Goal: Task Accomplishment & Management: Manage account settings

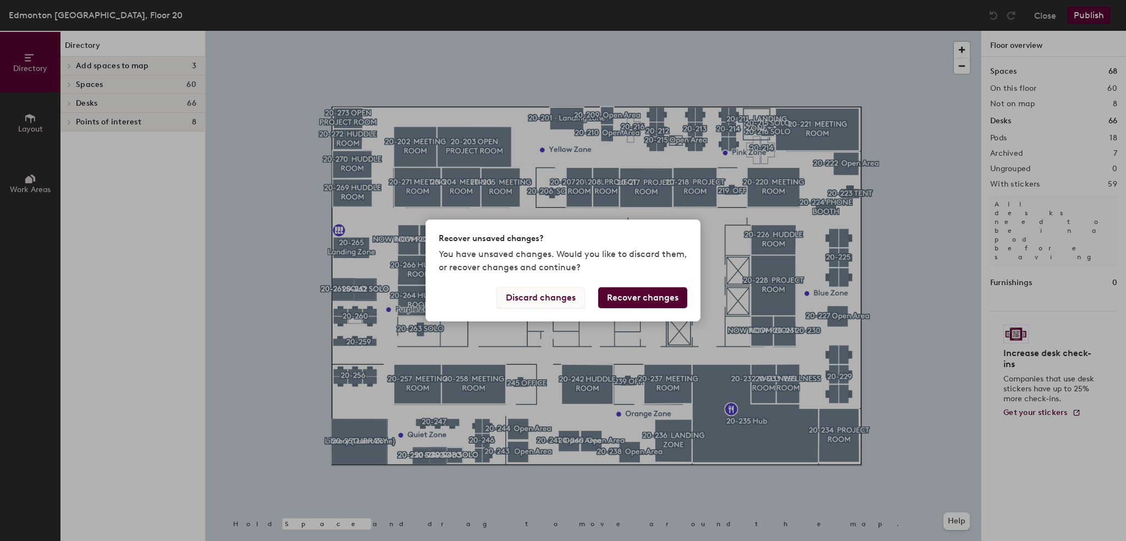
click at [561, 299] on button "Discard changes" at bounding box center [541, 297] width 89 height 21
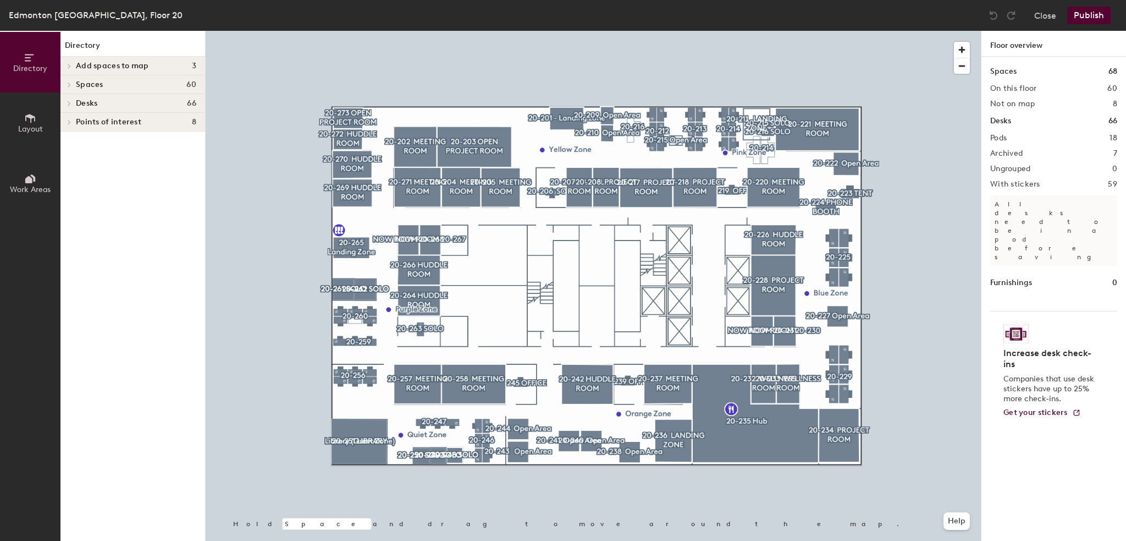
click at [418, 31] on div at bounding box center [593, 31] width 775 height 0
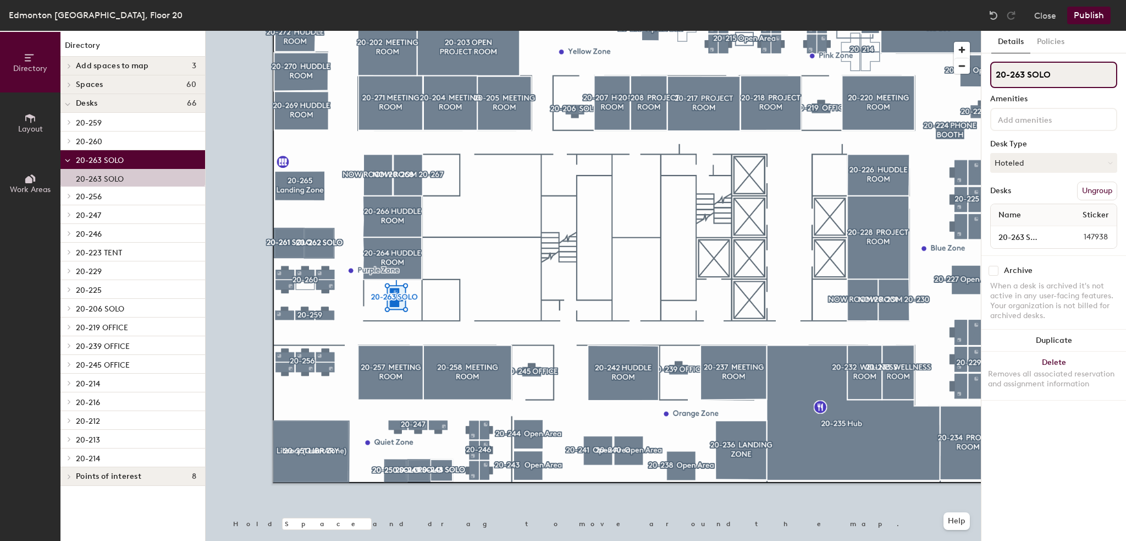
drag, startPoint x: 1060, startPoint y: 73, endPoint x: 1028, endPoint y: 74, distance: 31.4
click at [1028, 73] on input "20-263 SOLO" at bounding box center [1053, 75] width 127 height 26
type input "20-263 OFFICE"
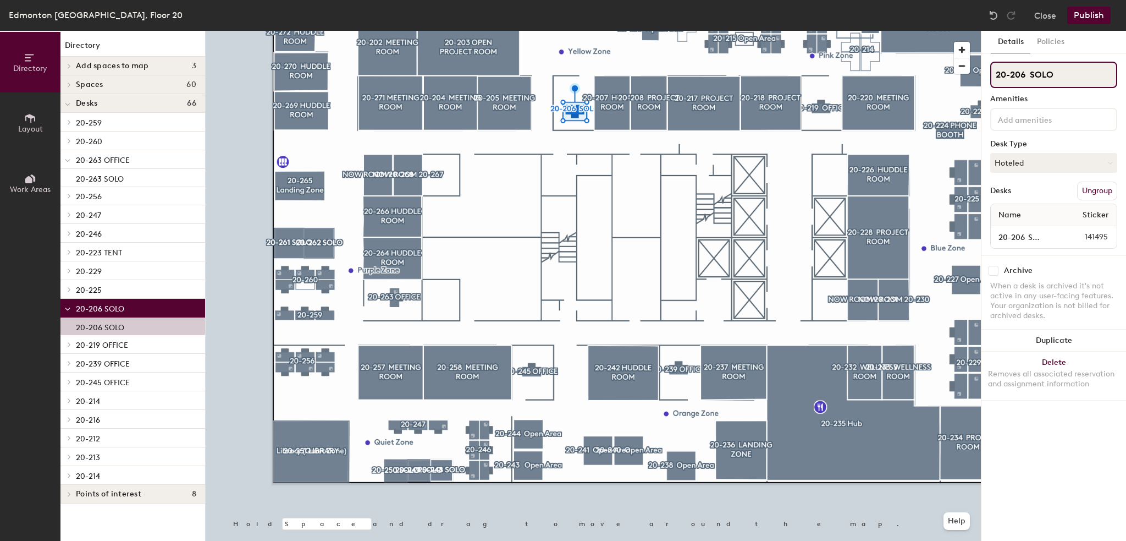
drag, startPoint x: 1053, startPoint y: 78, endPoint x: 1036, endPoint y: 81, distance: 17.9
click at [1036, 81] on input "20-206 SOLO" at bounding box center [1053, 75] width 127 height 26
type input "20-206 OFFICE"
click at [1049, 236] on input "20-206 SOLO" at bounding box center [1025, 236] width 65 height 15
click at [1030, 238] on input "20-206 SOLO" at bounding box center [1025, 236] width 65 height 15
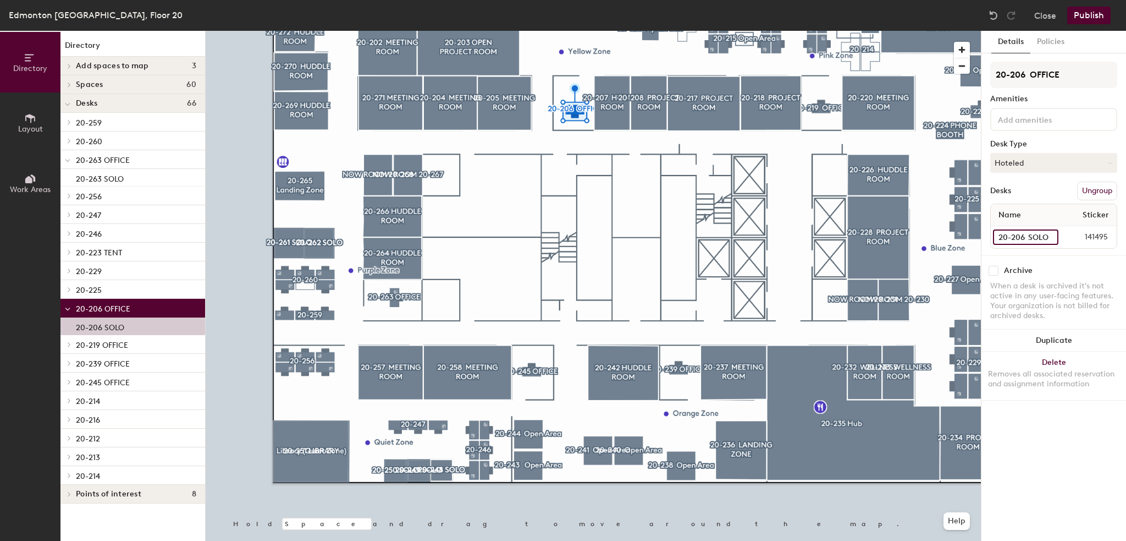
drag, startPoint x: 1036, startPoint y: 235, endPoint x: 1054, endPoint y: 234, distance: 17.6
click at [1054, 234] on input "20-206 SOLO" at bounding box center [1025, 236] width 65 height 15
click at [1054, 233] on input "20-206 SOLO" at bounding box center [1025, 236] width 65 height 15
type input "20-206 OFFICE"
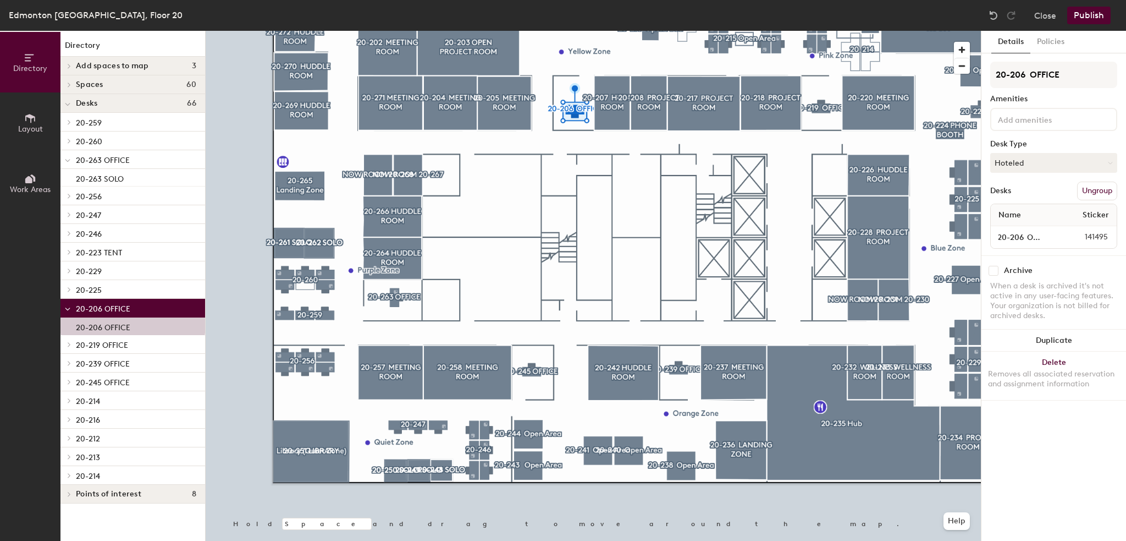
click at [392, 31] on div at bounding box center [593, 31] width 775 height 0
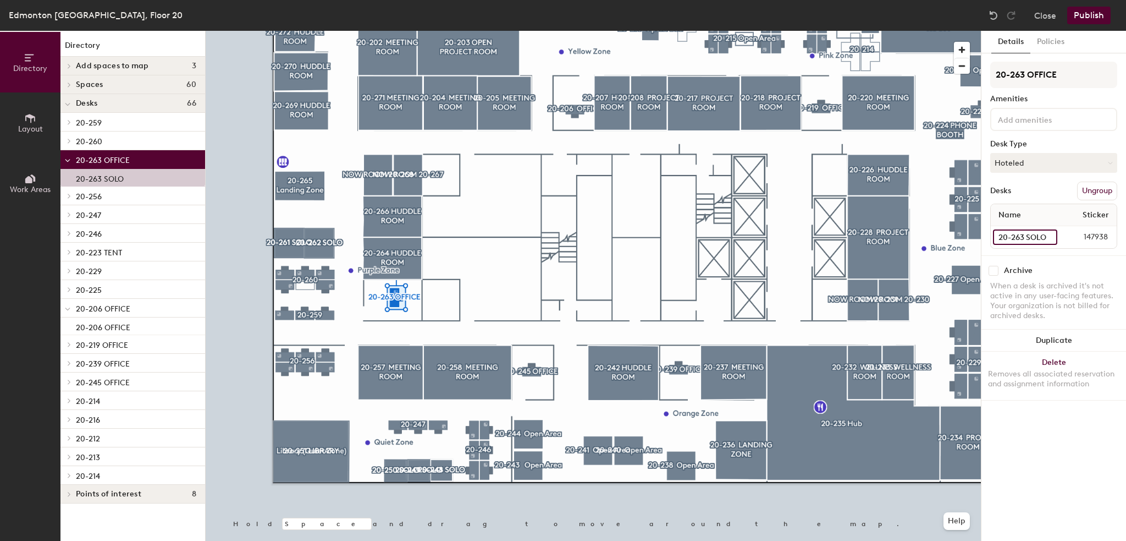
click at [1039, 236] on input "20-263 SOLO" at bounding box center [1025, 236] width 64 height 15
click at [1050, 236] on input "20-263 SOLO" at bounding box center [1025, 236] width 64 height 15
type input "20-263 OFFICE"
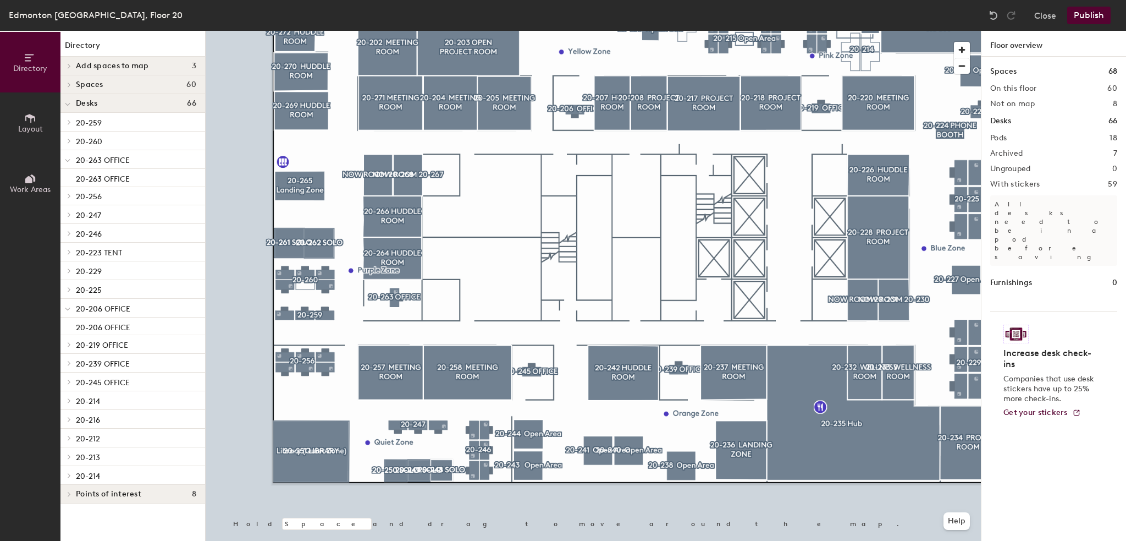
click at [1096, 18] on button "Publish" at bounding box center [1088, 16] width 43 height 18
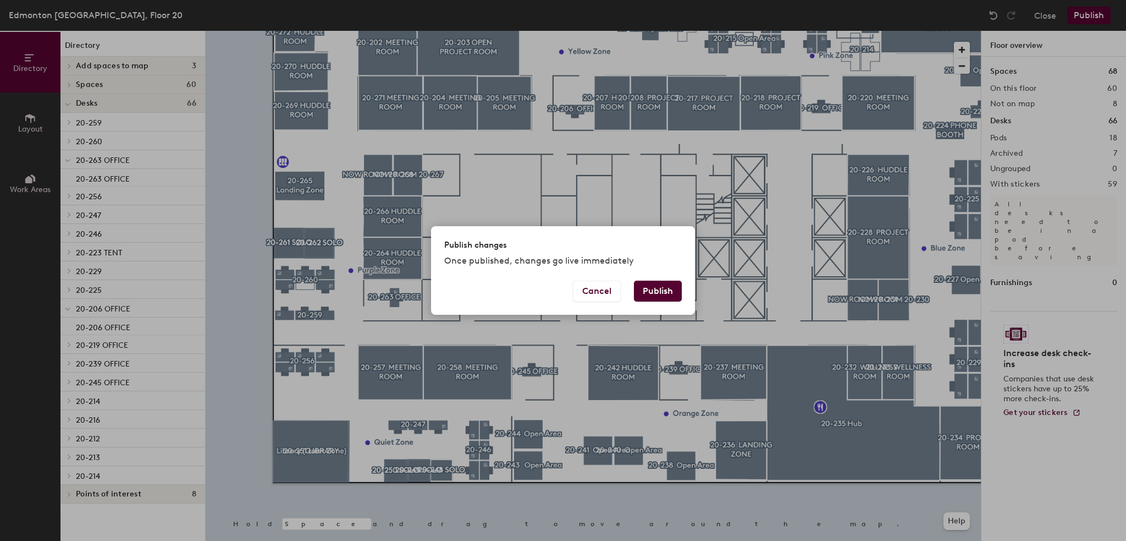
click at [661, 291] on button "Publish" at bounding box center [658, 290] width 48 height 21
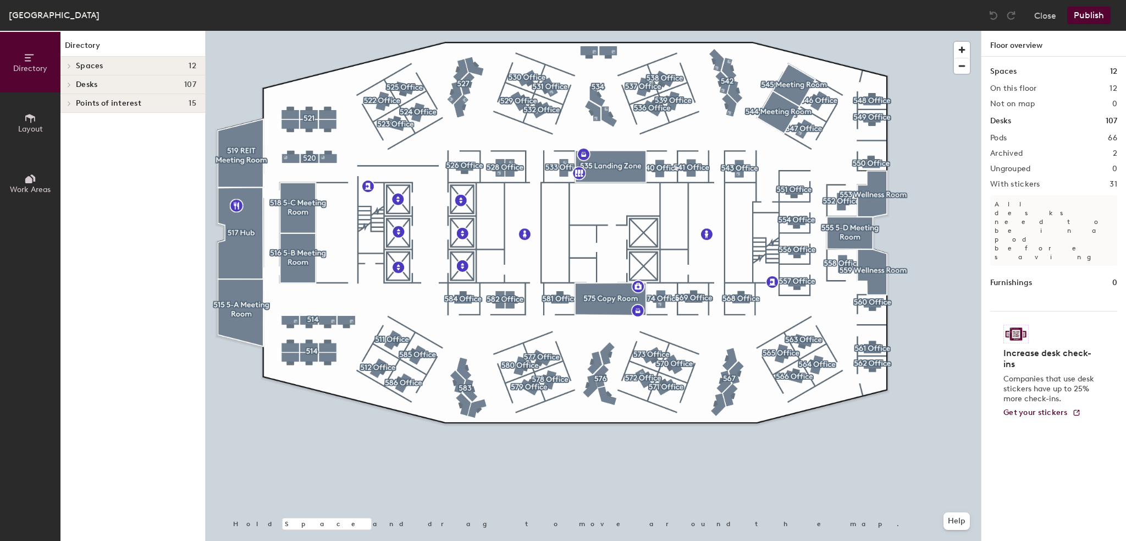
click at [33, 178] on icon at bounding box center [30, 179] width 12 height 12
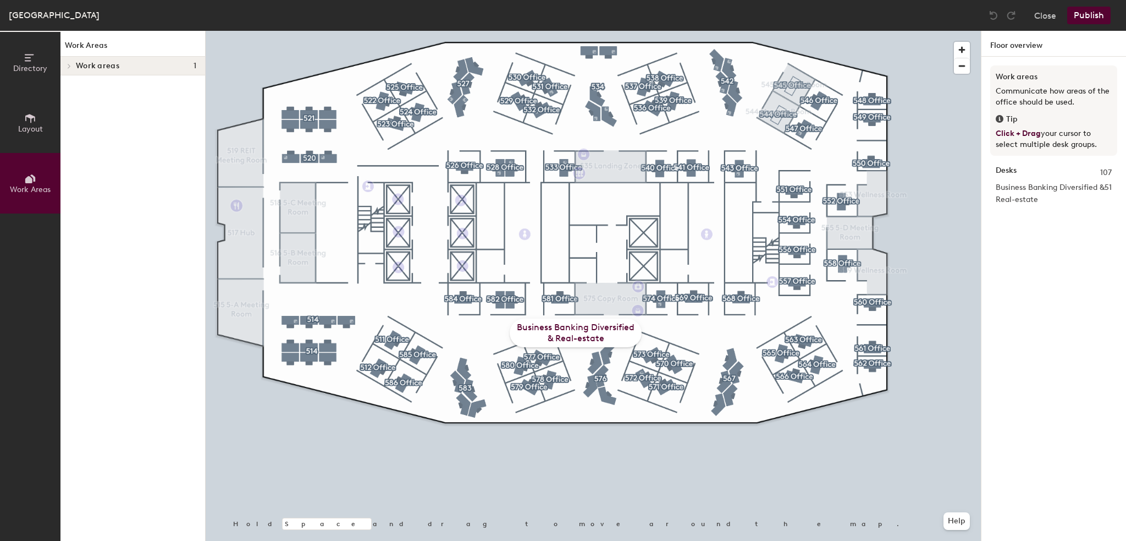
click at [563, 327] on div "Business Banking Diversified & Real-estate" at bounding box center [576, 332] width 132 height 29
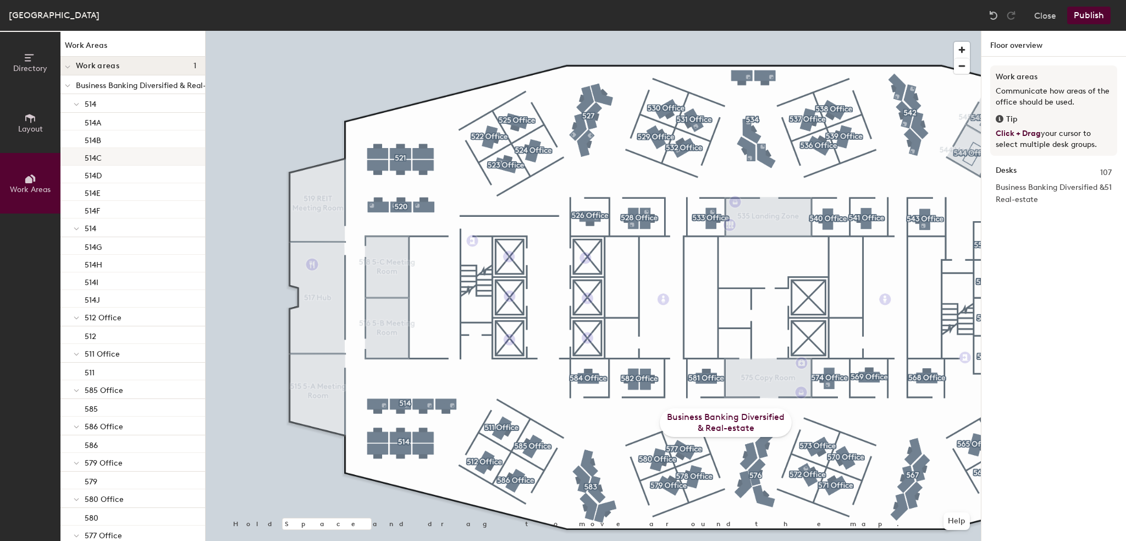
click at [488, 31] on div at bounding box center [593, 31] width 775 height 0
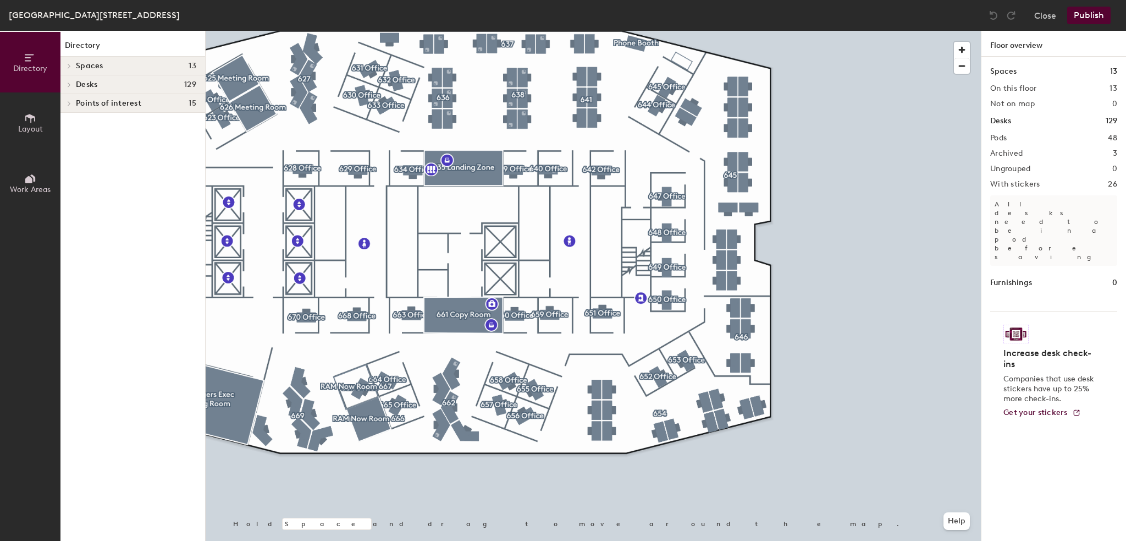
click at [33, 182] on icon at bounding box center [30, 179] width 12 height 12
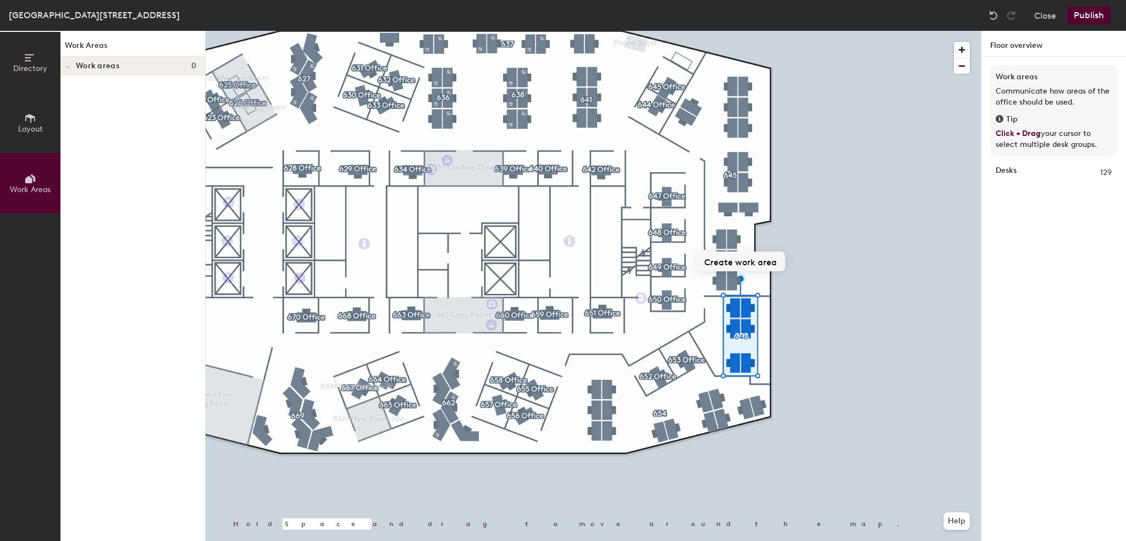
click at [745, 259] on button "Create work area" at bounding box center [740, 261] width 89 height 20
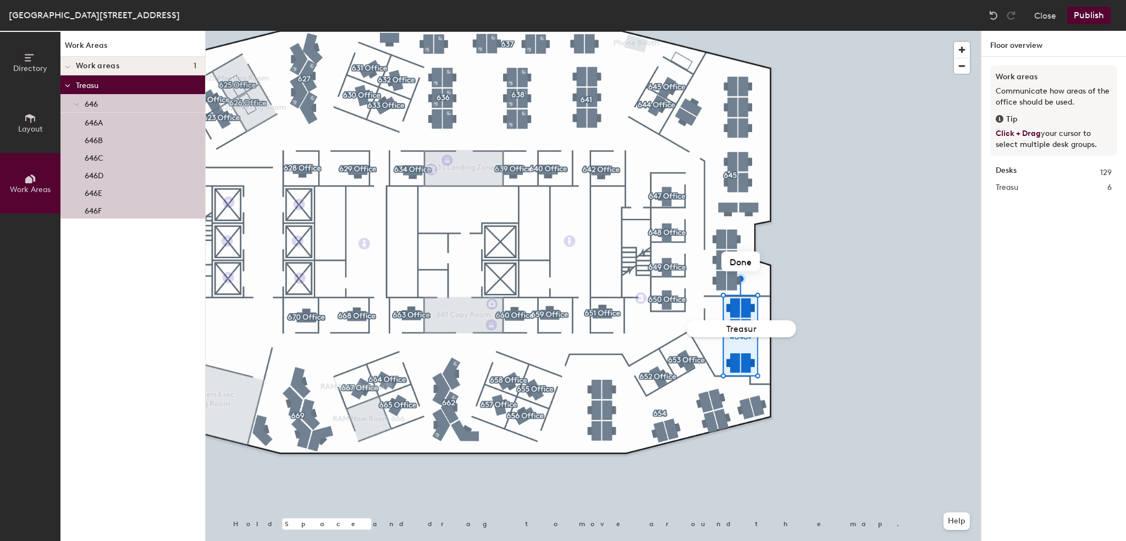
type input "Treasury"
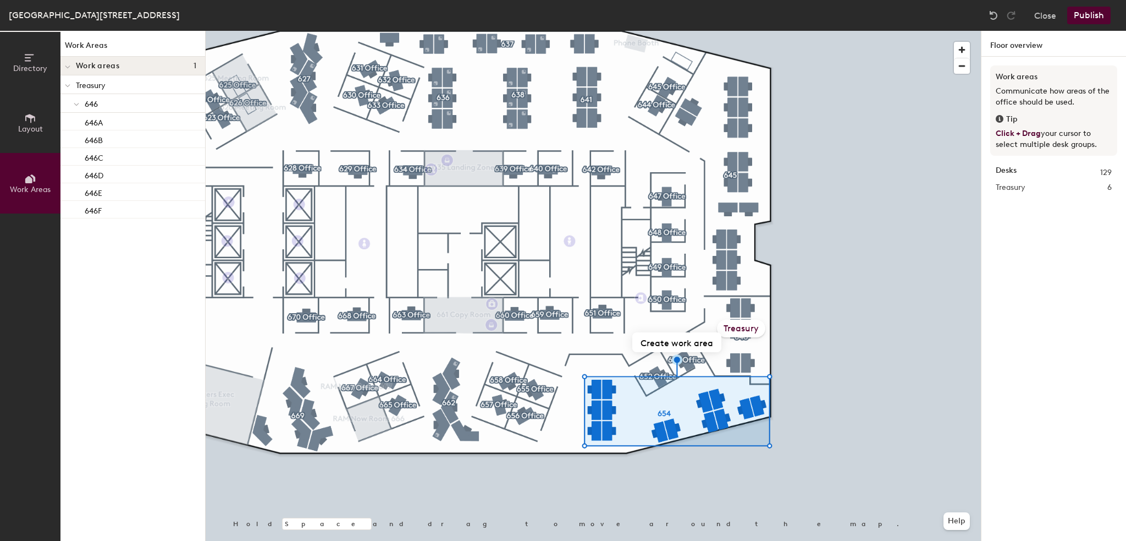
click at [527, 31] on div at bounding box center [593, 31] width 775 height 0
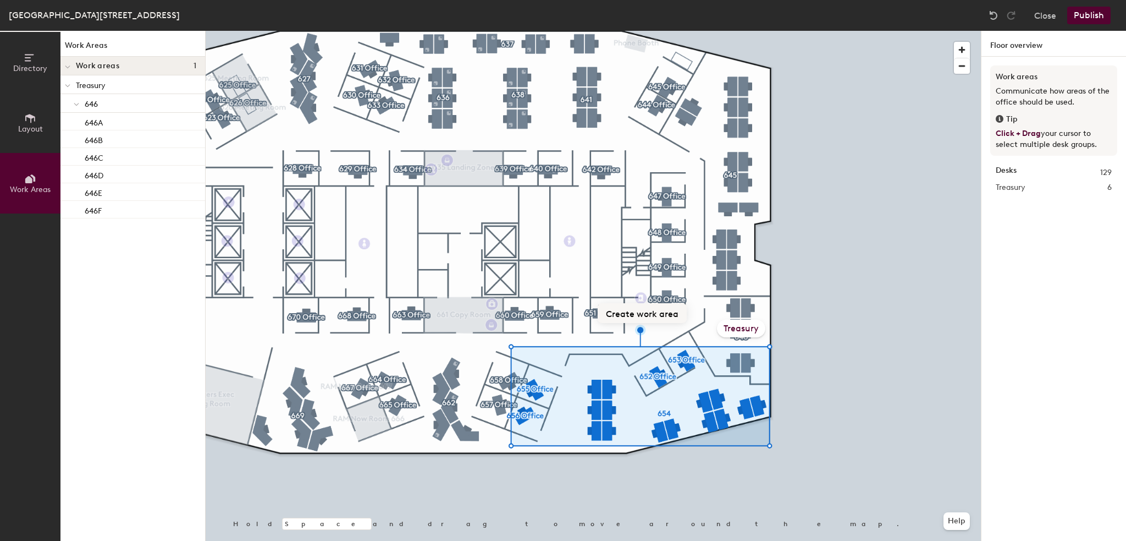
click at [616, 308] on button "Create work area" at bounding box center [642, 313] width 89 height 20
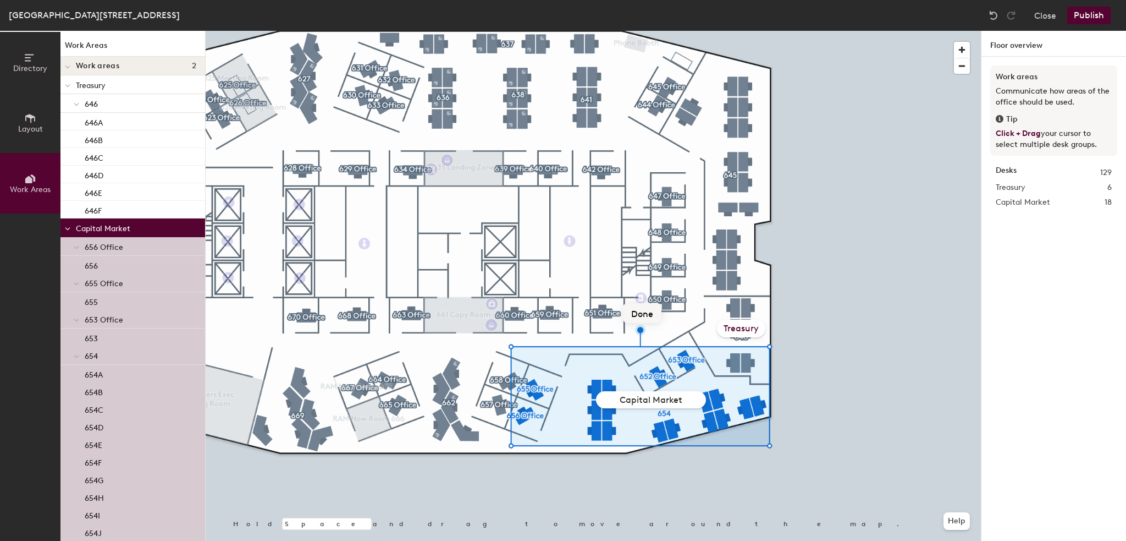
type input "Capital Markets"
click at [832, 31] on div at bounding box center [593, 31] width 775 height 0
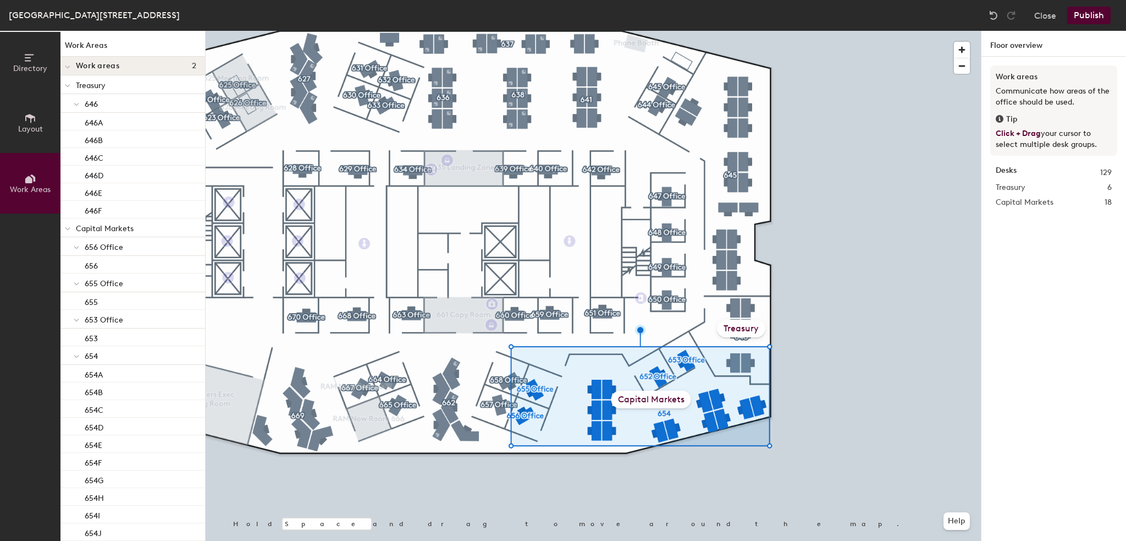
click at [741, 31] on div at bounding box center [593, 31] width 775 height 0
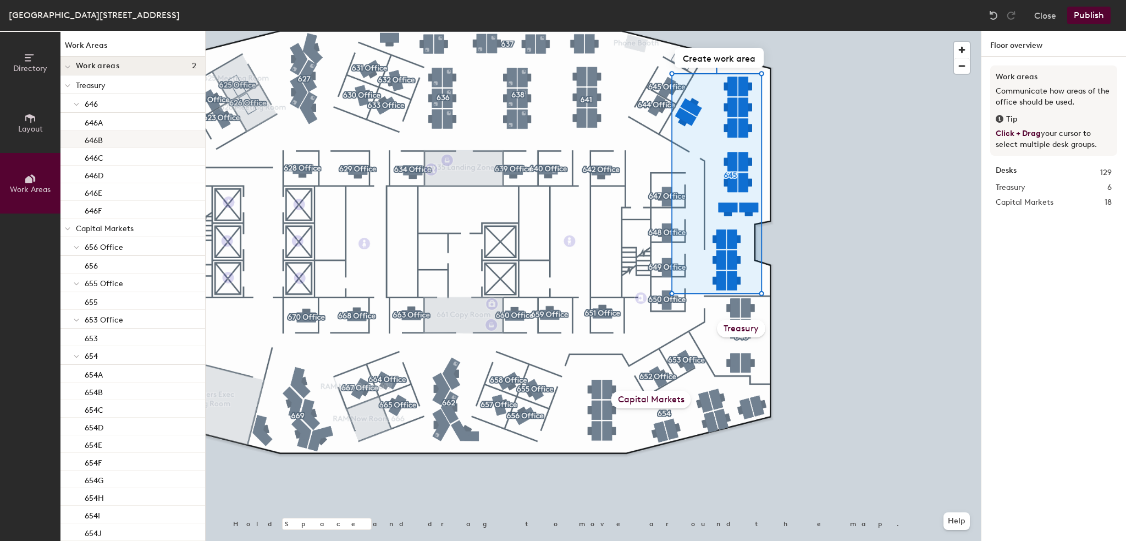
click at [667, 31] on div at bounding box center [593, 31] width 775 height 0
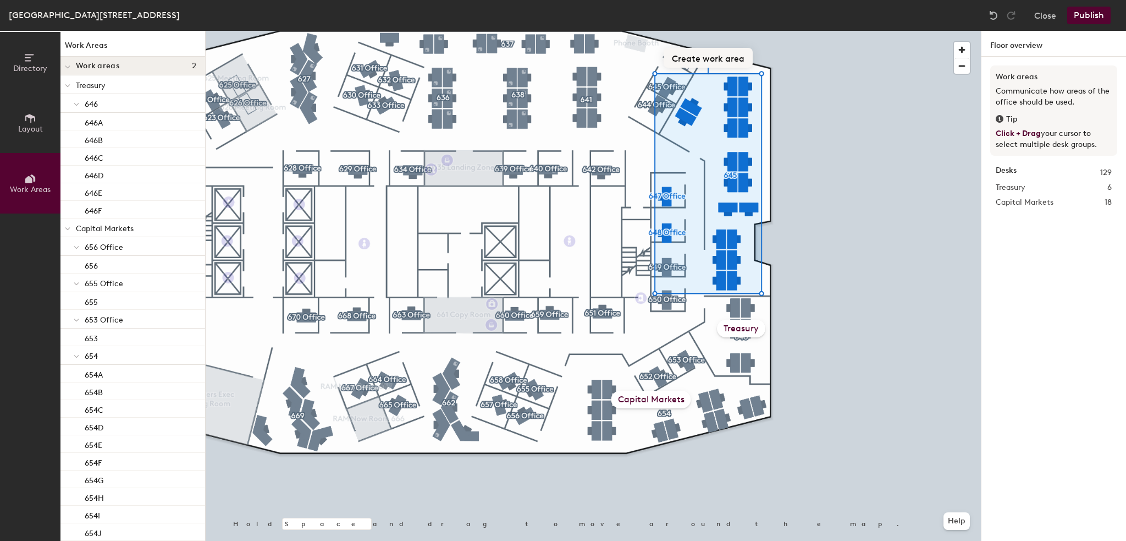
click at [703, 59] on button "Create work area" at bounding box center [708, 58] width 89 height 20
type input "Capital Markets"
click at [880, 31] on div at bounding box center [593, 31] width 775 height 0
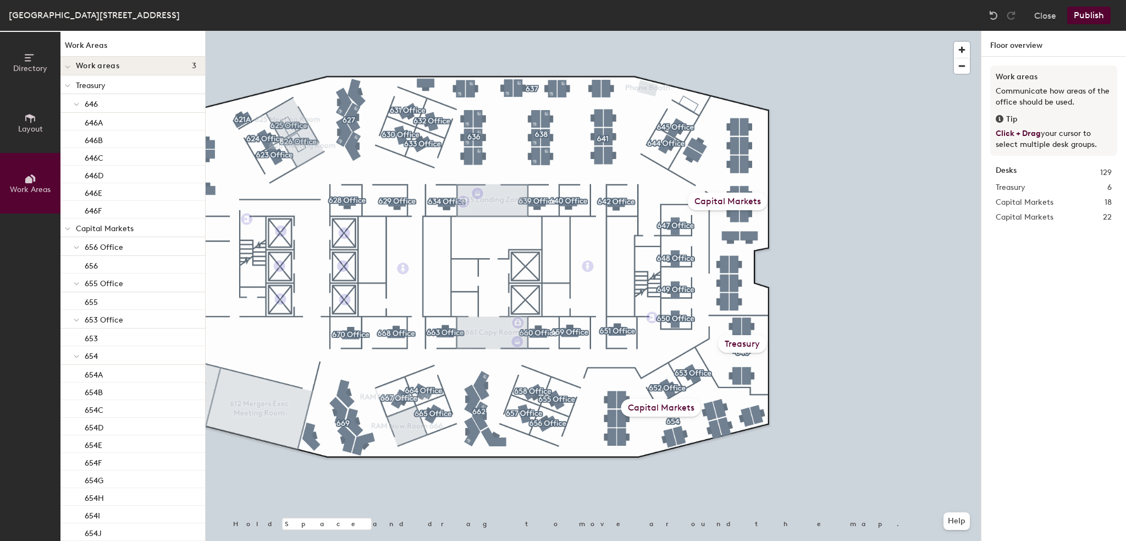
click at [740, 205] on div "Capital Markets" at bounding box center [728, 201] width 80 height 18
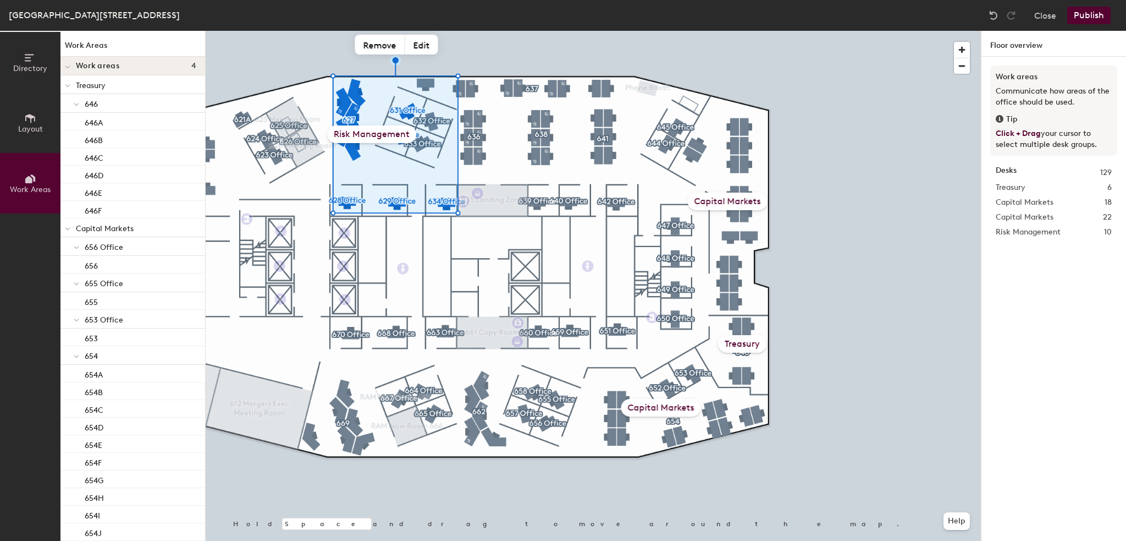
click at [675, 31] on div at bounding box center [593, 31] width 775 height 0
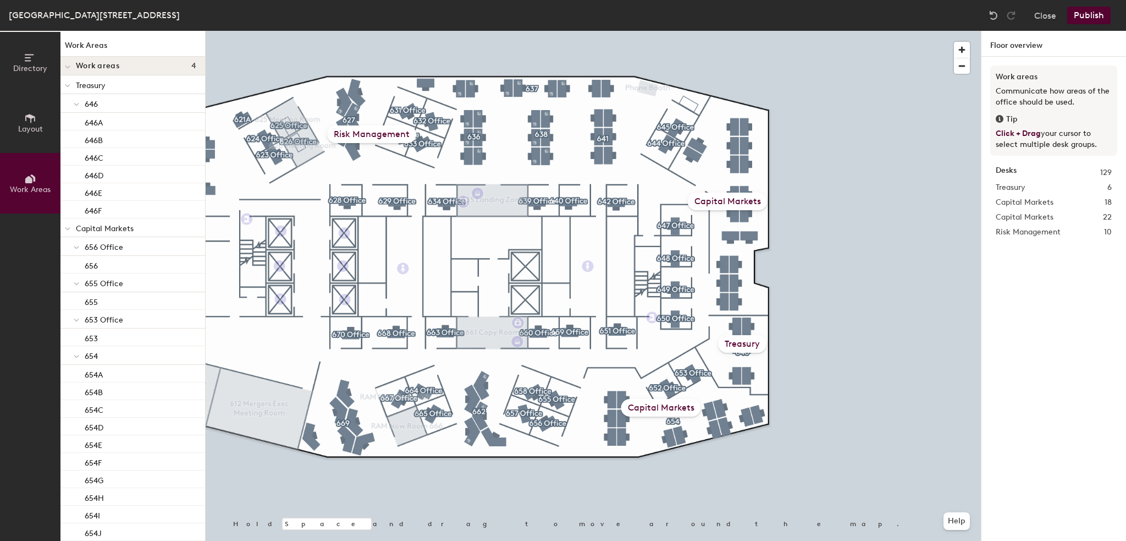
click at [678, 31] on div at bounding box center [593, 31] width 775 height 0
click at [668, 246] on button "Create work area" at bounding box center [673, 248] width 89 height 20
type input "Risk Management"
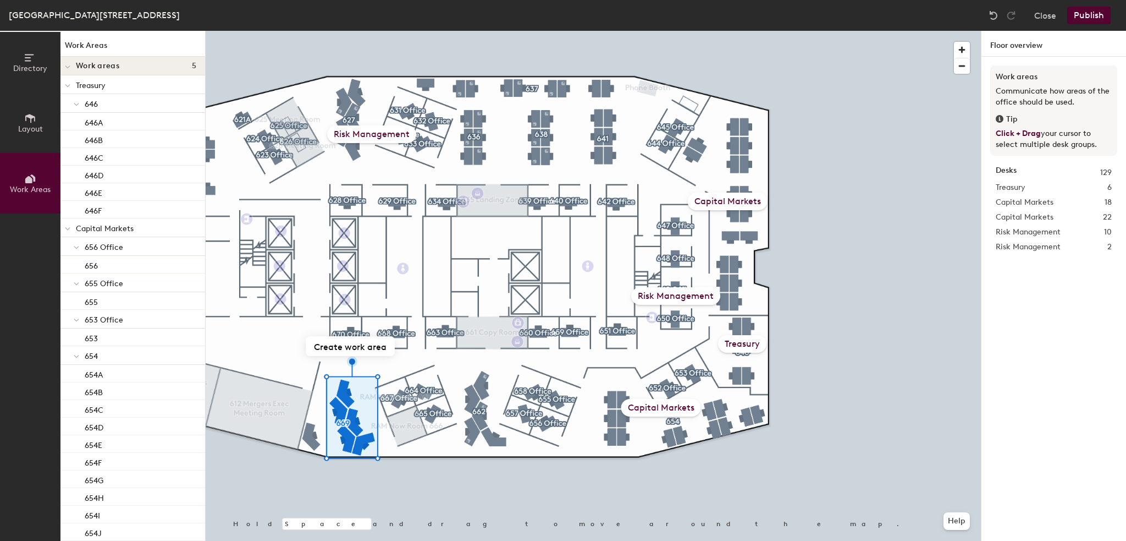
click at [306, 31] on div at bounding box center [593, 31] width 775 height 0
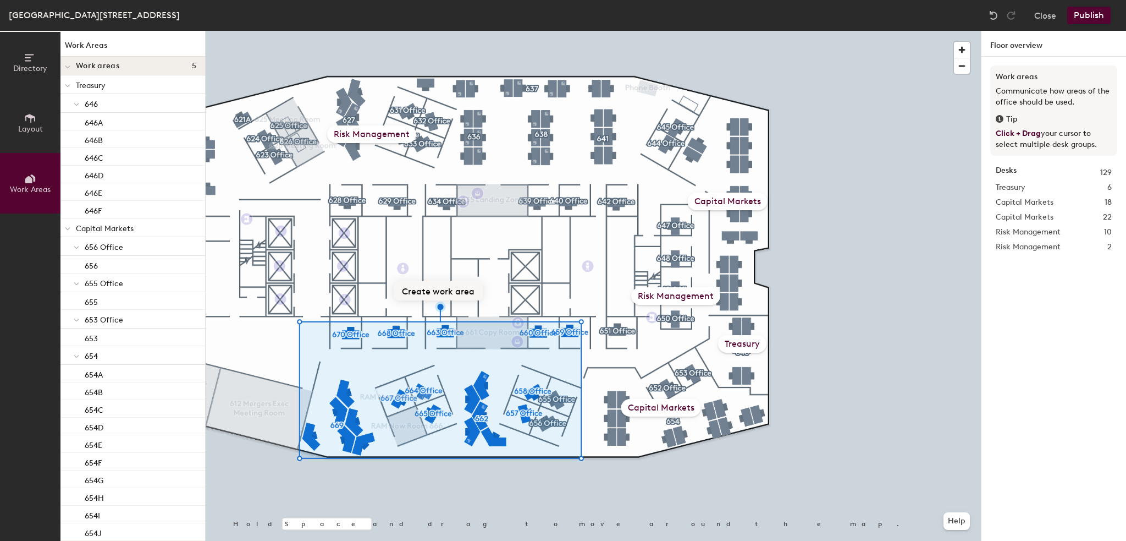
click at [440, 289] on button "Create work area" at bounding box center [438, 290] width 89 height 20
type input "Risk Management"
click at [975, 31] on div at bounding box center [593, 31] width 775 height 0
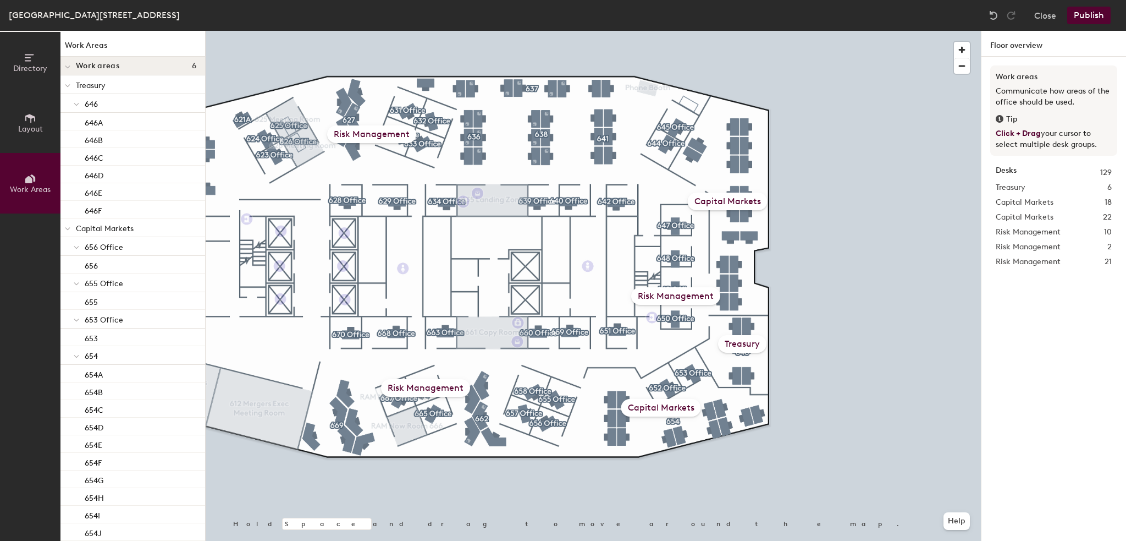
click at [1099, 19] on button "Publish" at bounding box center [1088, 16] width 43 height 18
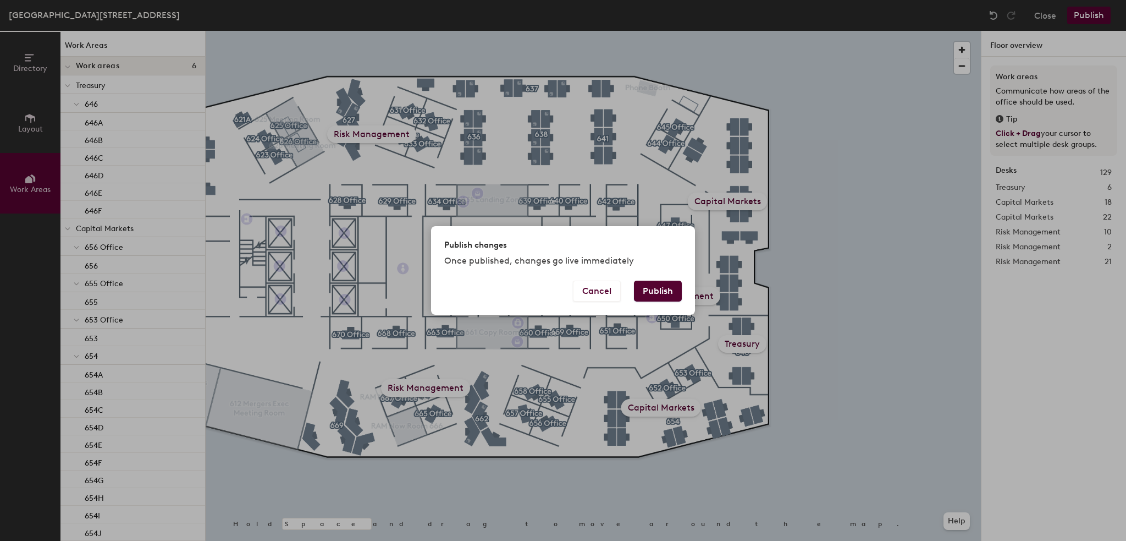
click at [652, 289] on button "Publish" at bounding box center [658, 290] width 48 height 21
